Goal: Find specific page/section: Find specific page/section

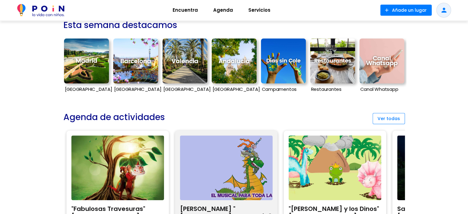
scroll to position [92, 0]
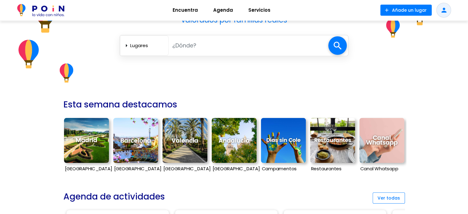
click at [139, 140] on img at bounding box center [135, 140] width 45 height 45
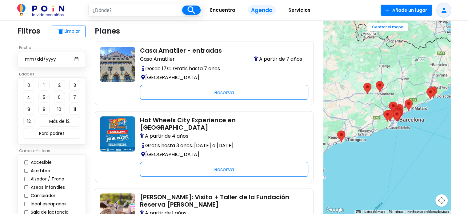
click at [299, 10] on span "Servicios" at bounding box center [300, 10] width 28 height 10
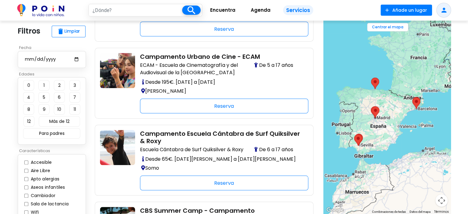
scroll to position [523, 0]
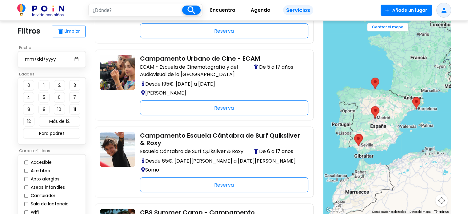
click at [26, 171] on input "Aire Libre" at bounding box center [26, 171] width 4 height 4
checkbox input "true"
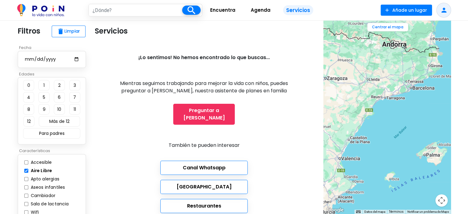
drag, startPoint x: 428, startPoint y: 129, endPoint x: 358, endPoint y: 107, distance: 73.0
click at [345, 131] on div at bounding box center [386, 117] width 127 height 193
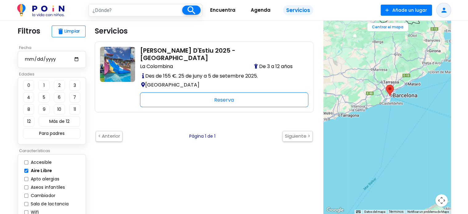
drag, startPoint x: 403, startPoint y: 104, endPoint x: 392, endPoint y: 129, distance: 26.5
click at [392, 129] on div at bounding box center [386, 117] width 127 height 193
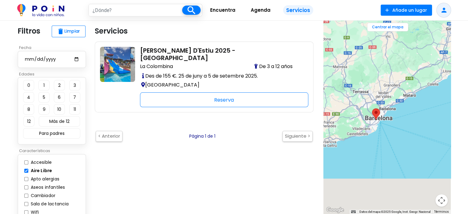
drag, startPoint x: 371, startPoint y: 124, endPoint x: 396, endPoint y: 41, distance: 86.9
click at [396, 41] on div at bounding box center [386, 117] width 127 height 193
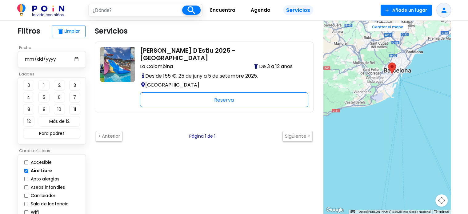
click at [443, 200] on button "Controles de visualización del mapa" at bounding box center [442, 200] width 12 height 12
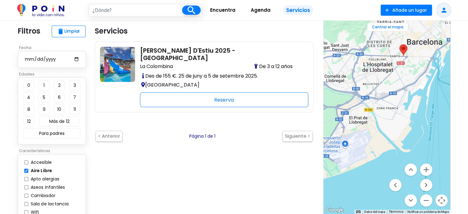
drag, startPoint x: 397, startPoint y: 85, endPoint x: 394, endPoint y: 122, distance: 37.7
click at [395, 124] on div at bounding box center [386, 117] width 127 height 193
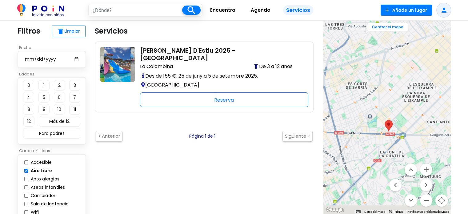
drag, startPoint x: 389, startPoint y: 123, endPoint x: 355, endPoint y: 43, distance: 86.9
click at [355, 43] on div at bounding box center [386, 117] width 127 height 193
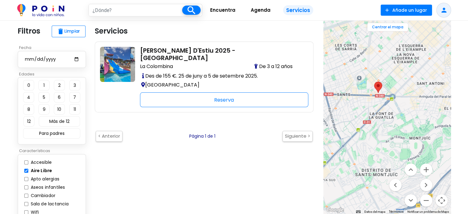
drag, startPoint x: 418, startPoint y: 141, endPoint x: 407, endPoint y: 101, distance: 41.4
click at [407, 101] on div at bounding box center [386, 117] width 127 height 193
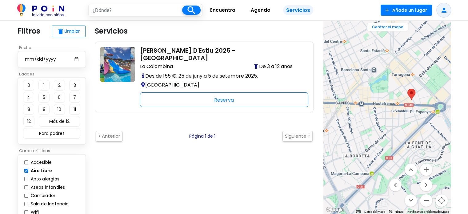
drag, startPoint x: 404, startPoint y: 113, endPoint x: 420, endPoint y: 116, distance: 16.5
click at [420, 116] on div at bounding box center [386, 117] width 127 height 193
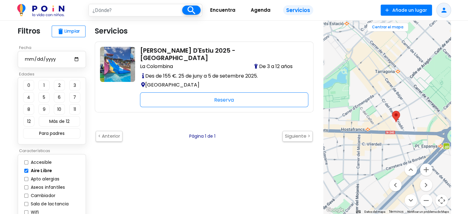
drag, startPoint x: 400, startPoint y: 100, endPoint x: 374, endPoint y: 121, distance: 33.5
click at [374, 121] on div at bounding box center [386, 117] width 127 height 193
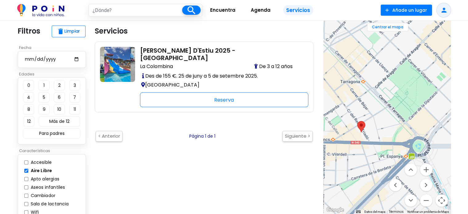
click at [297, 8] on span "Servicios" at bounding box center [298, 10] width 30 height 10
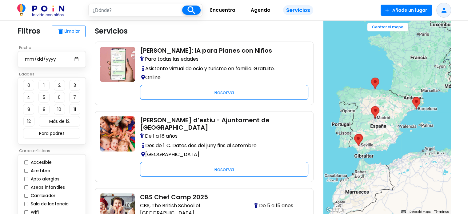
click at [116, 8] on input "text" at bounding box center [135, 10] width 93 height 12
type input "sants"
click at [194, 9] on span at bounding box center [191, 10] width 18 height 9
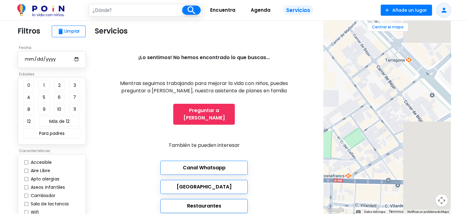
drag, startPoint x: 424, startPoint y: 138, endPoint x: 363, endPoint y: 130, distance: 61.5
click at [363, 130] on div at bounding box center [386, 117] width 127 height 193
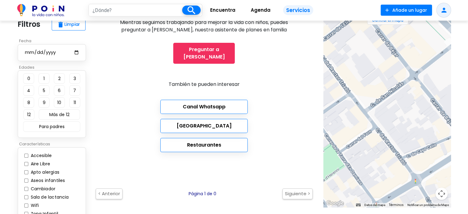
scroll to position [62, 0]
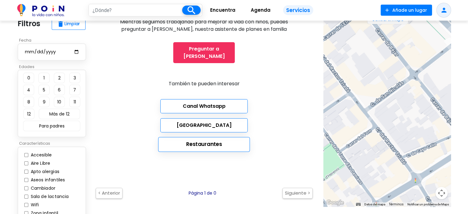
click at [204, 137] on link "Restaurantes" at bounding box center [204, 144] width 92 height 15
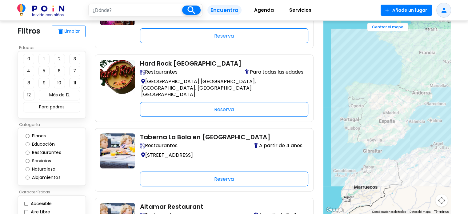
scroll to position [154, 0]
